Goal: Task Accomplishment & Management: Use online tool/utility

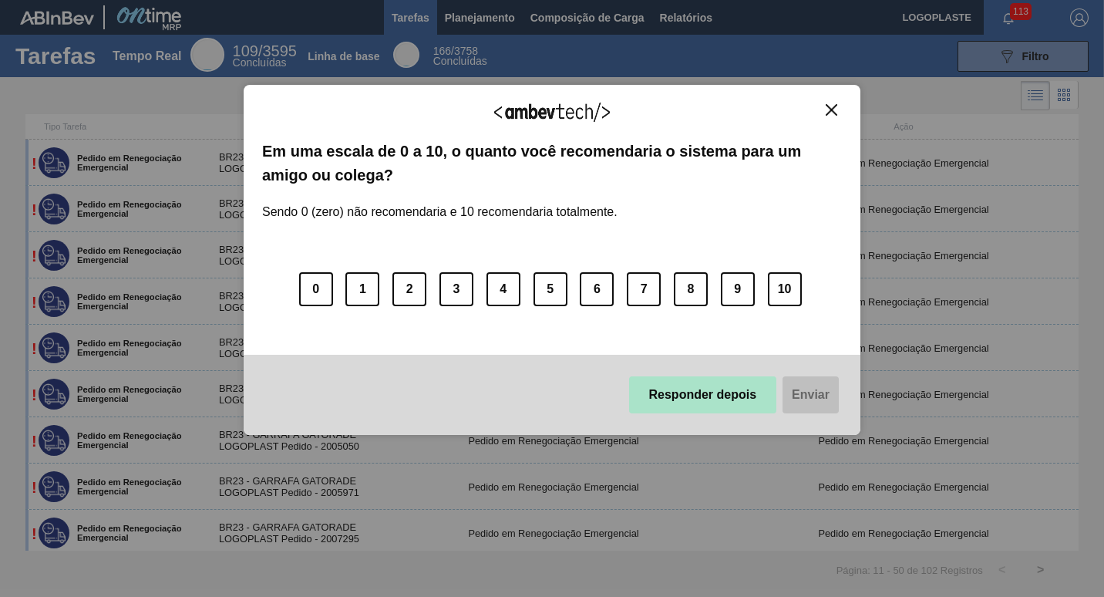
click at [734, 404] on button "Responder depois" at bounding box center [703, 394] width 148 height 37
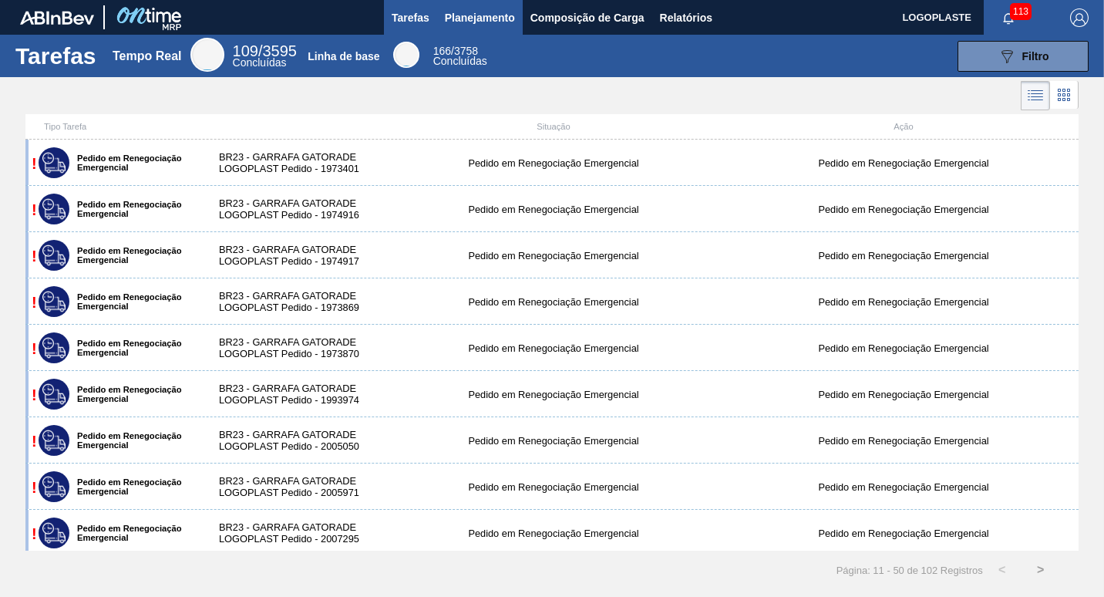
click at [481, 17] on span "Planejamento" at bounding box center [480, 17] width 70 height 19
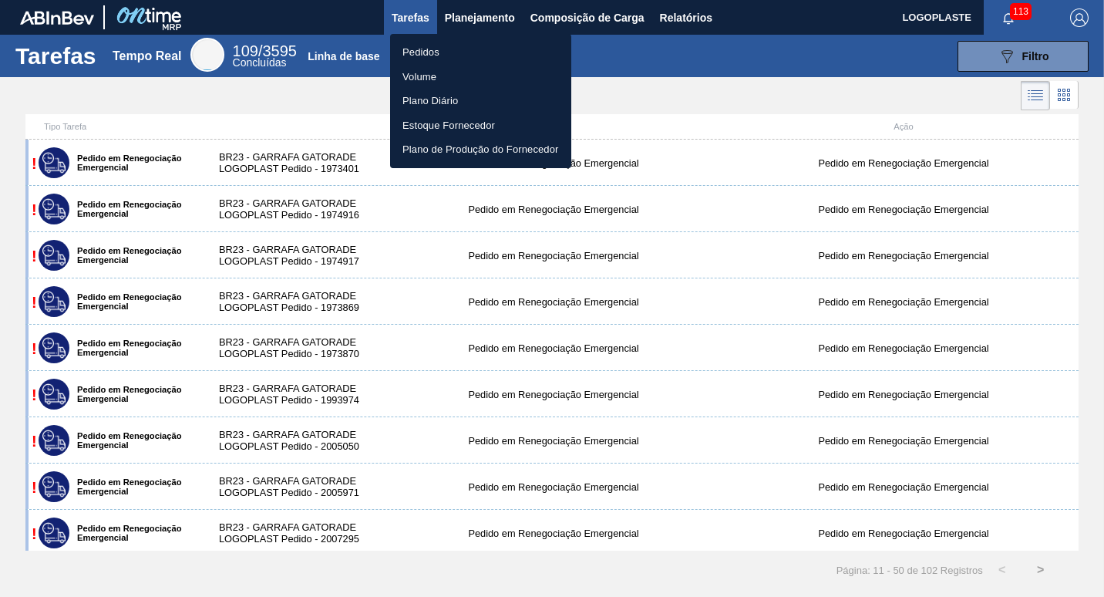
click at [425, 52] on li "Pedidos" at bounding box center [480, 52] width 181 height 25
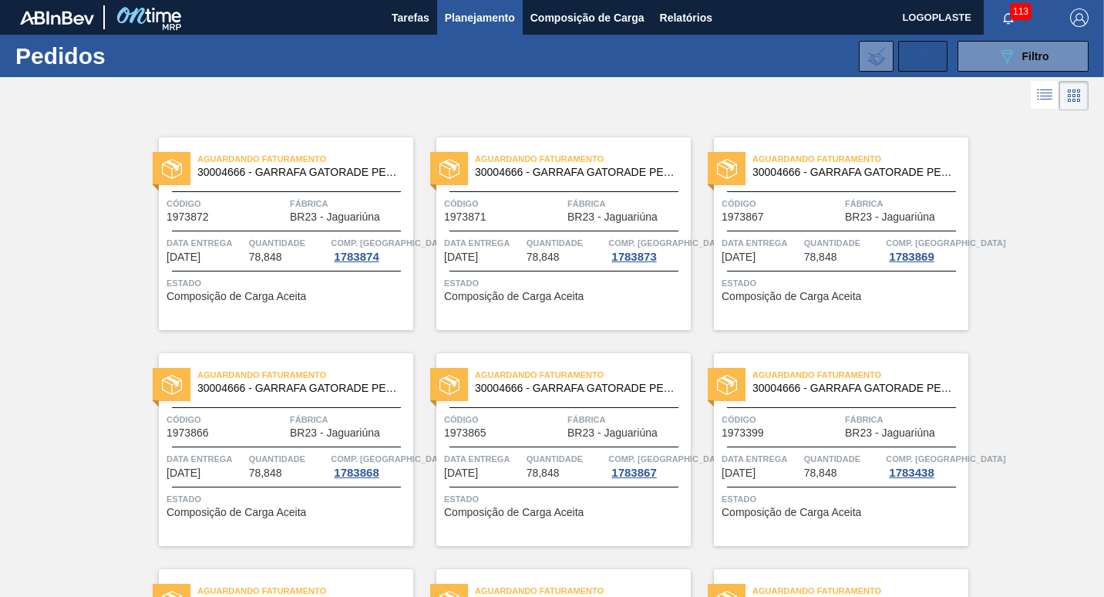
click at [922, 56] on icon at bounding box center [922, 57] width 12 height 9
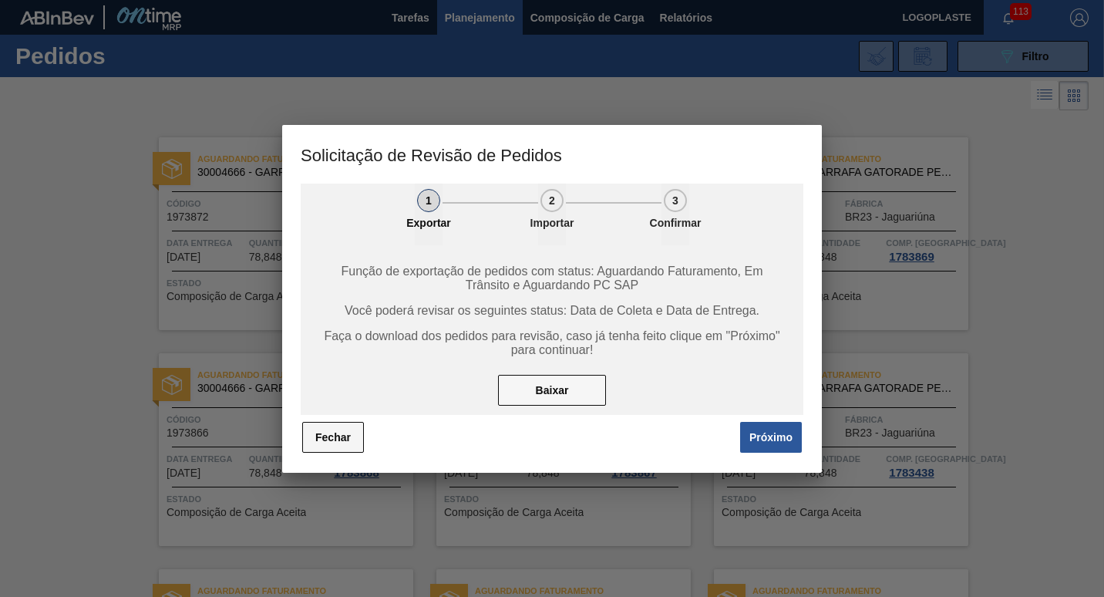
click at [332, 435] on button "Fechar" at bounding box center [333, 437] width 62 height 31
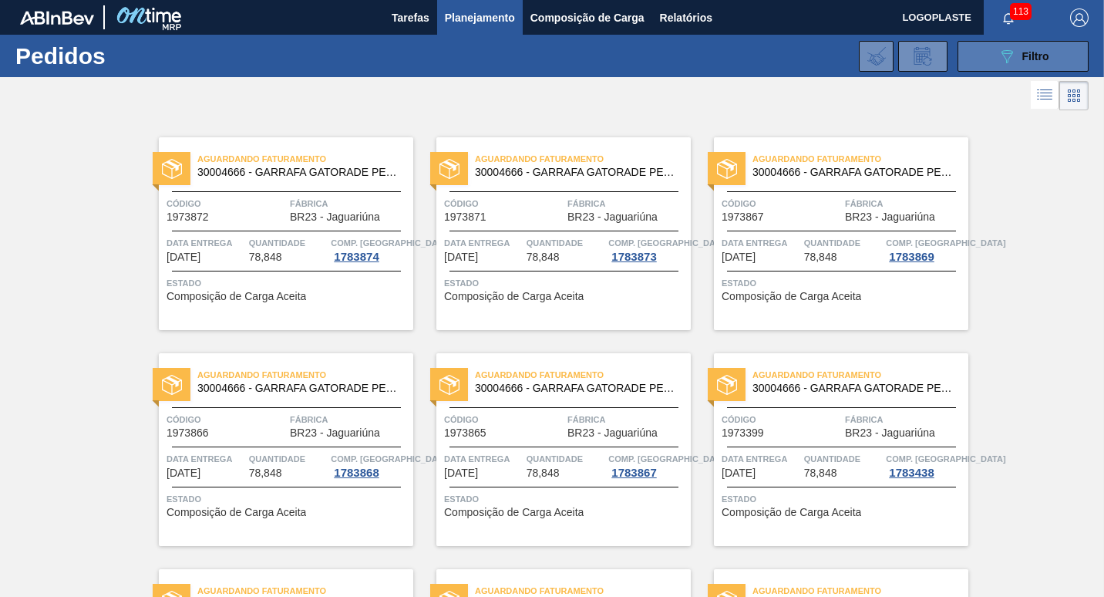
click at [1013, 45] on button "089F7B8B-B2A5-4AFE-B5C0-19BA573D28AC Filtro" at bounding box center [1023, 56] width 131 height 31
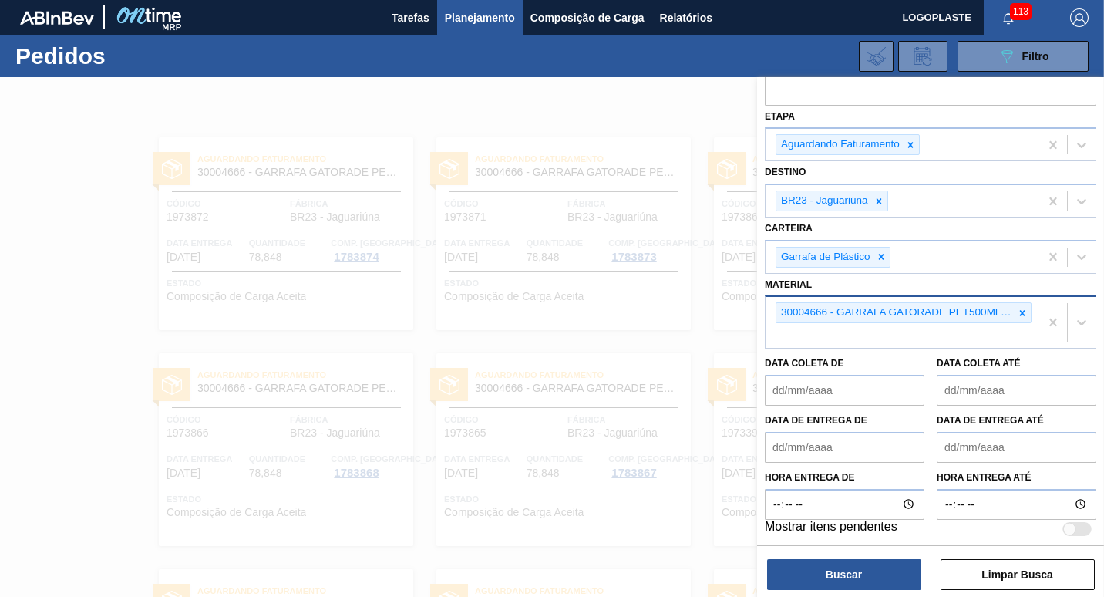
scroll to position [89, 0]
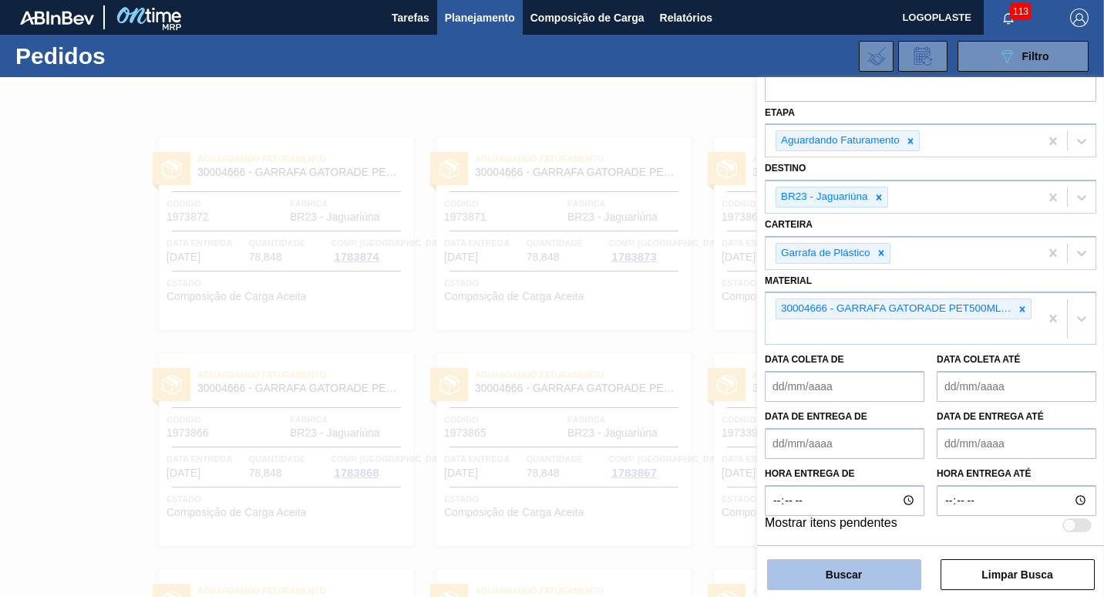
click at [835, 573] on button "Buscar" at bounding box center [844, 574] width 154 height 31
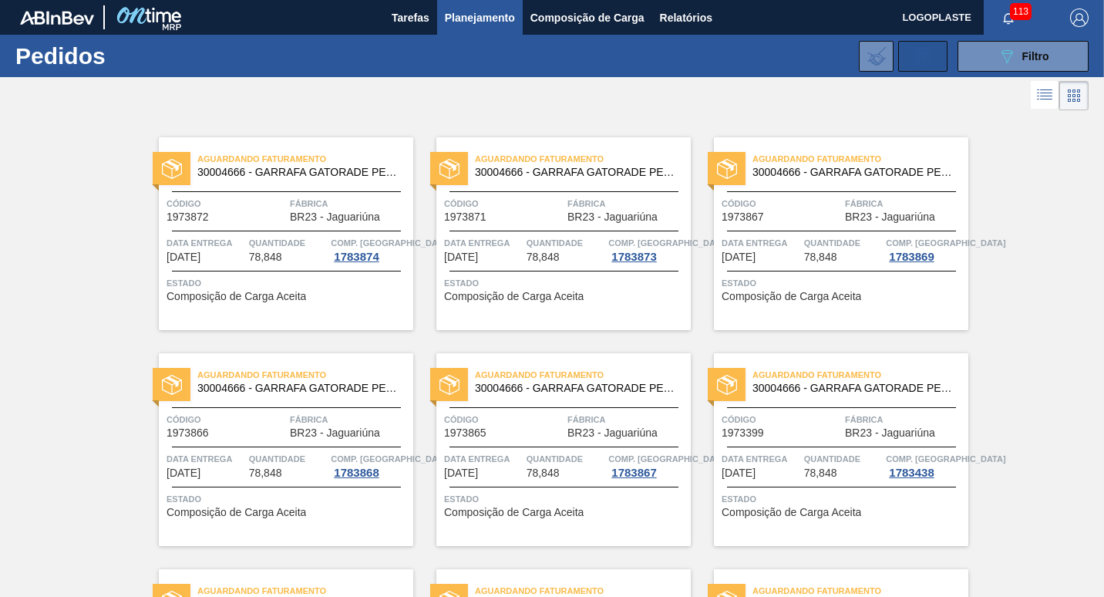
click at [929, 57] on icon at bounding box center [923, 56] width 25 height 19
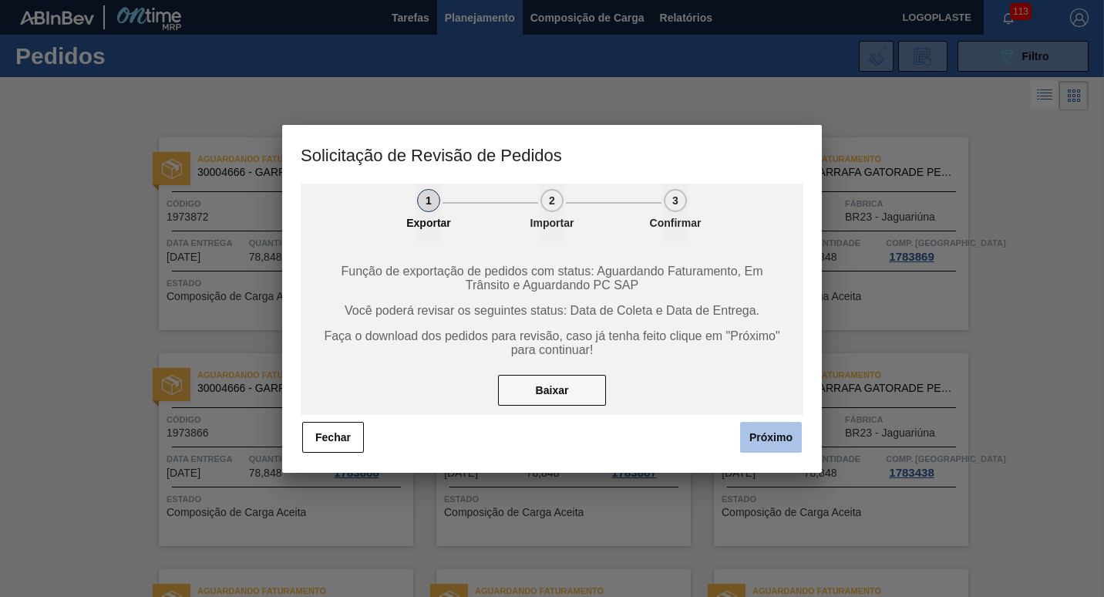
click at [769, 437] on button "Próximo" at bounding box center [771, 437] width 62 height 31
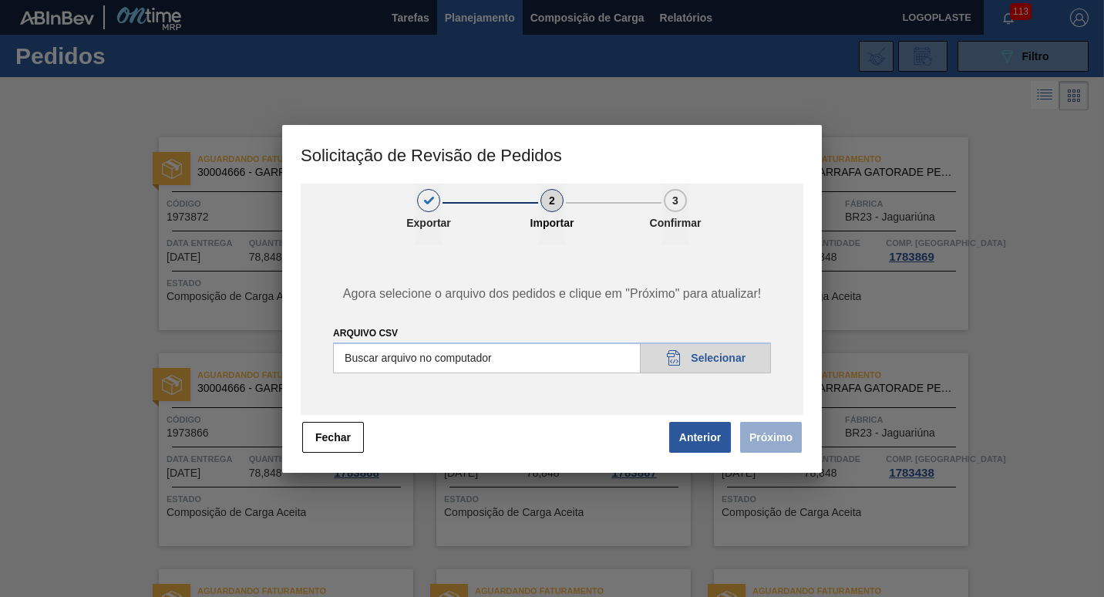
click at [584, 354] on input "Arquivo csv" at bounding box center [552, 357] width 438 height 31
click at [330, 432] on button "Fechar" at bounding box center [333, 437] width 62 height 31
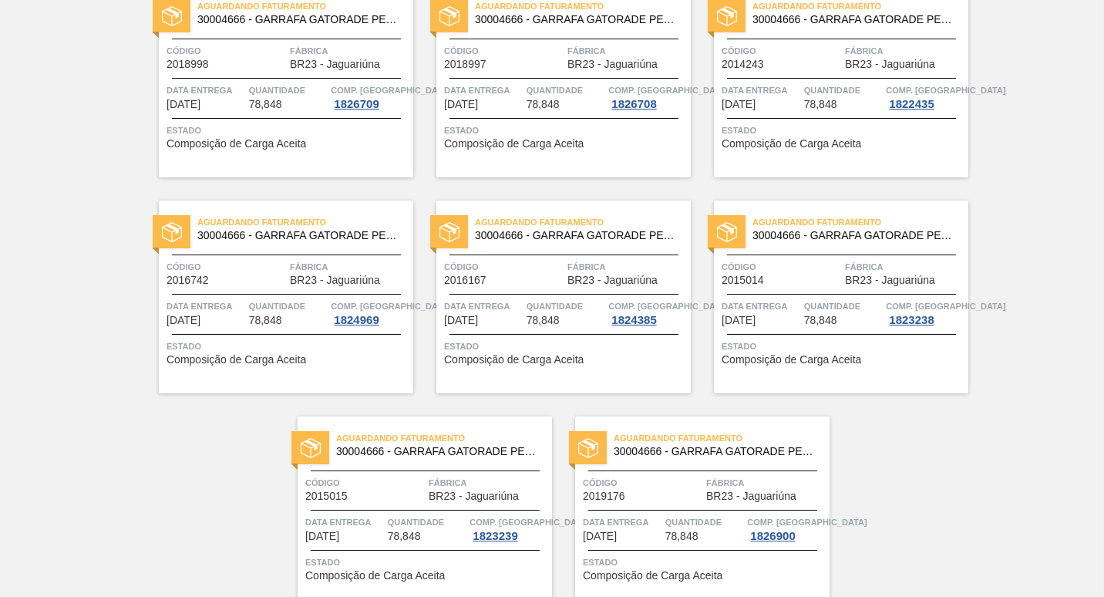
scroll to position [1301, 0]
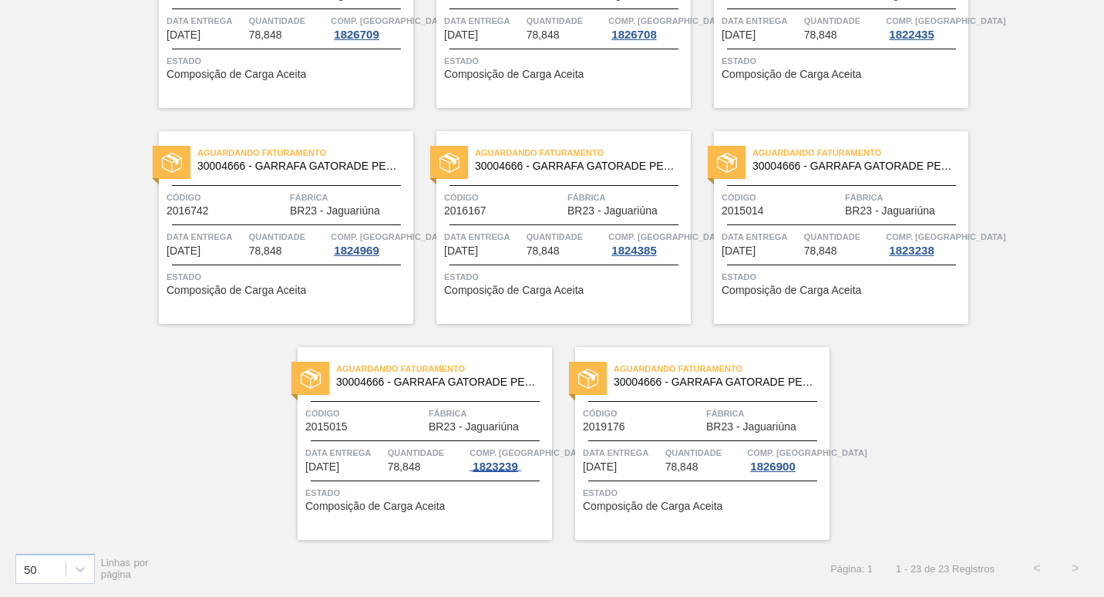
click at [490, 466] on div "1823239" at bounding box center [495, 466] width 51 height 12
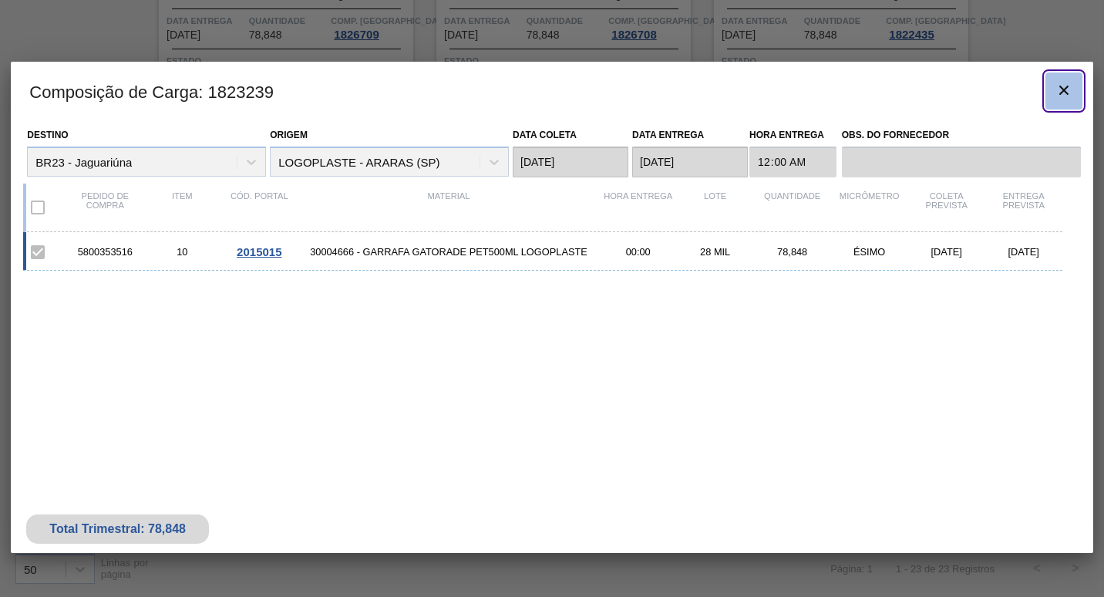
click at [1072, 89] on icon "botão de ícone" at bounding box center [1064, 90] width 19 height 19
